Goal: Information Seeking & Learning: Learn about a topic

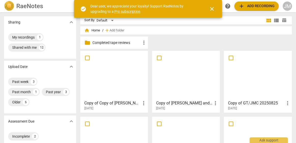
click at [247, 84] on div at bounding box center [258, 75] width 64 height 45
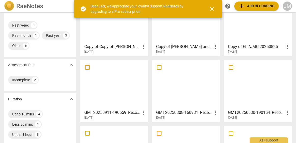
scroll to position [57, 0]
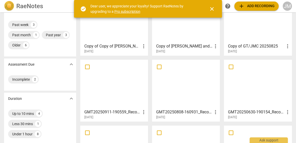
click at [120, 80] on div at bounding box center [114, 83] width 64 height 45
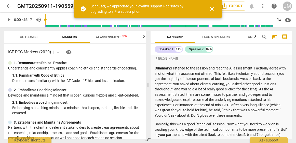
click at [211, 9] on span "close" at bounding box center [212, 9] width 6 height 6
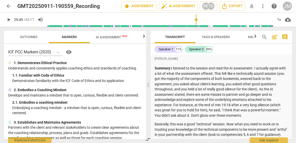
scroll to position [1740, 0]
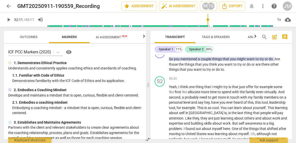
drag, startPoint x: 193, startPoint y: 23, endPoint x: 208, endPoint y: 24, distance: 15.1
click at [208, 24] on input "range" at bounding box center [160, 19] width 226 height 16
click at [9, 19] on span "play_arrow" at bounding box center [9, 20] width 6 height 6
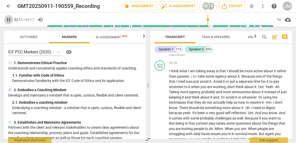
click at [9, 19] on span "pause" at bounding box center [9, 20] width 6 height 6
type input "1931"
